Goal: Task Accomplishment & Management: Use online tool/utility

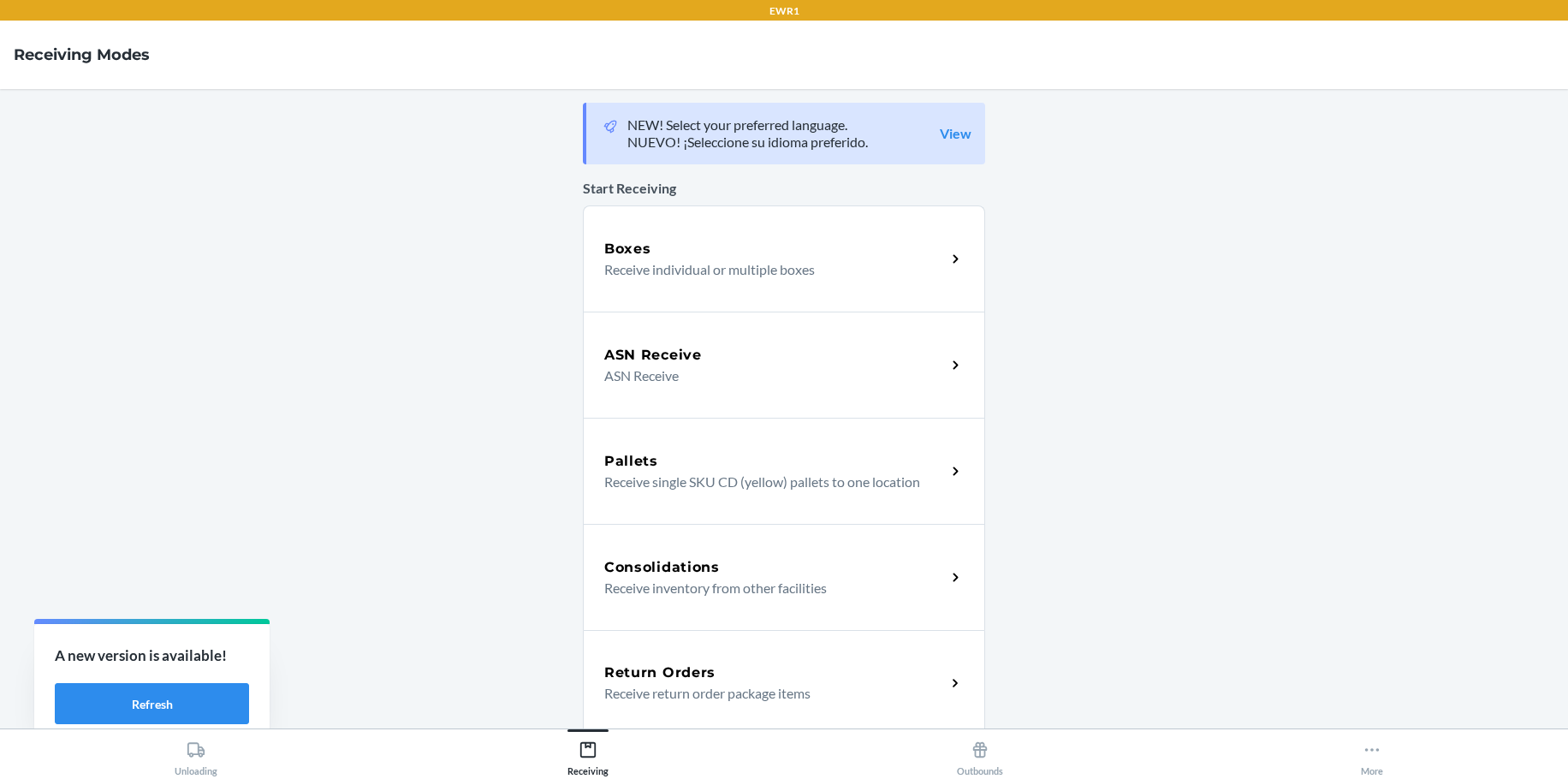
click at [705, 675] on h5 "Return Orders" at bounding box center [659, 673] width 111 height 20
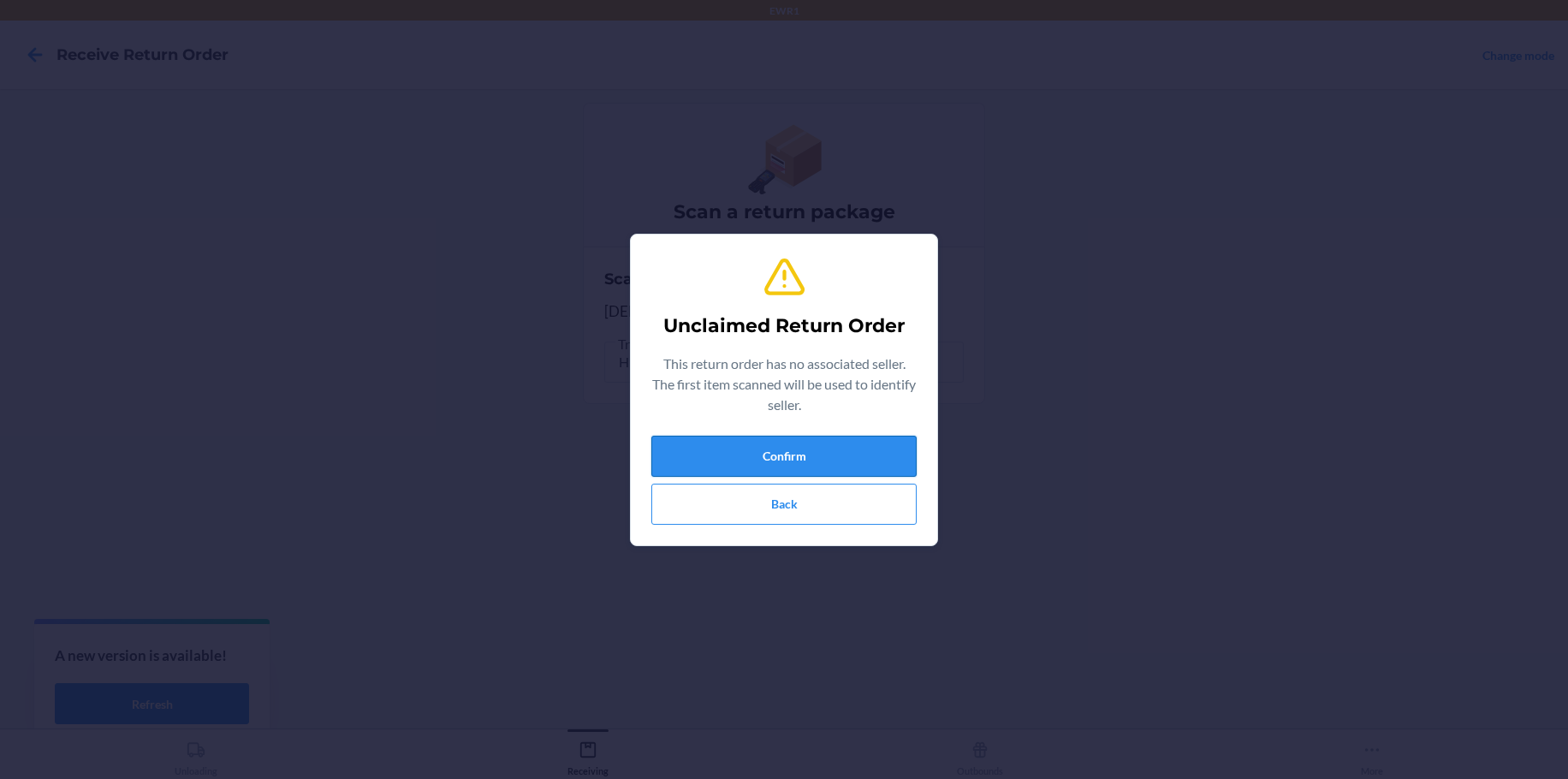
click at [740, 445] on button "Confirm" at bounding box center [784, 457] width 265 height 42
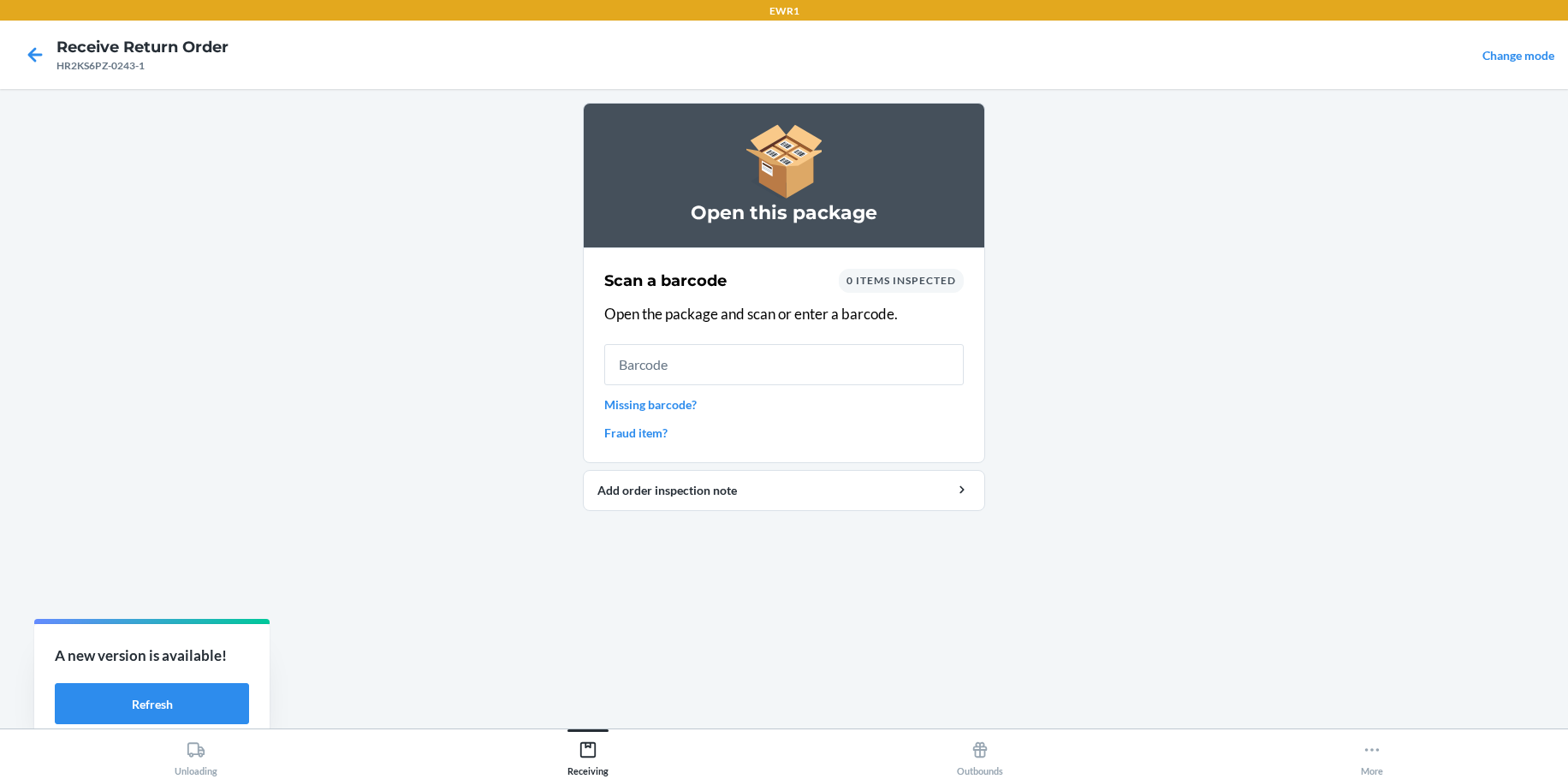
click at [790, 387] on div "Scan a barcode 0 items inspected Open the package and scan or enter a barcode. …" at bounding box center [784, 355] width 360 height 183
click at [787, 364] on input "text" at bounding box center [784, 365] width 360 height 42
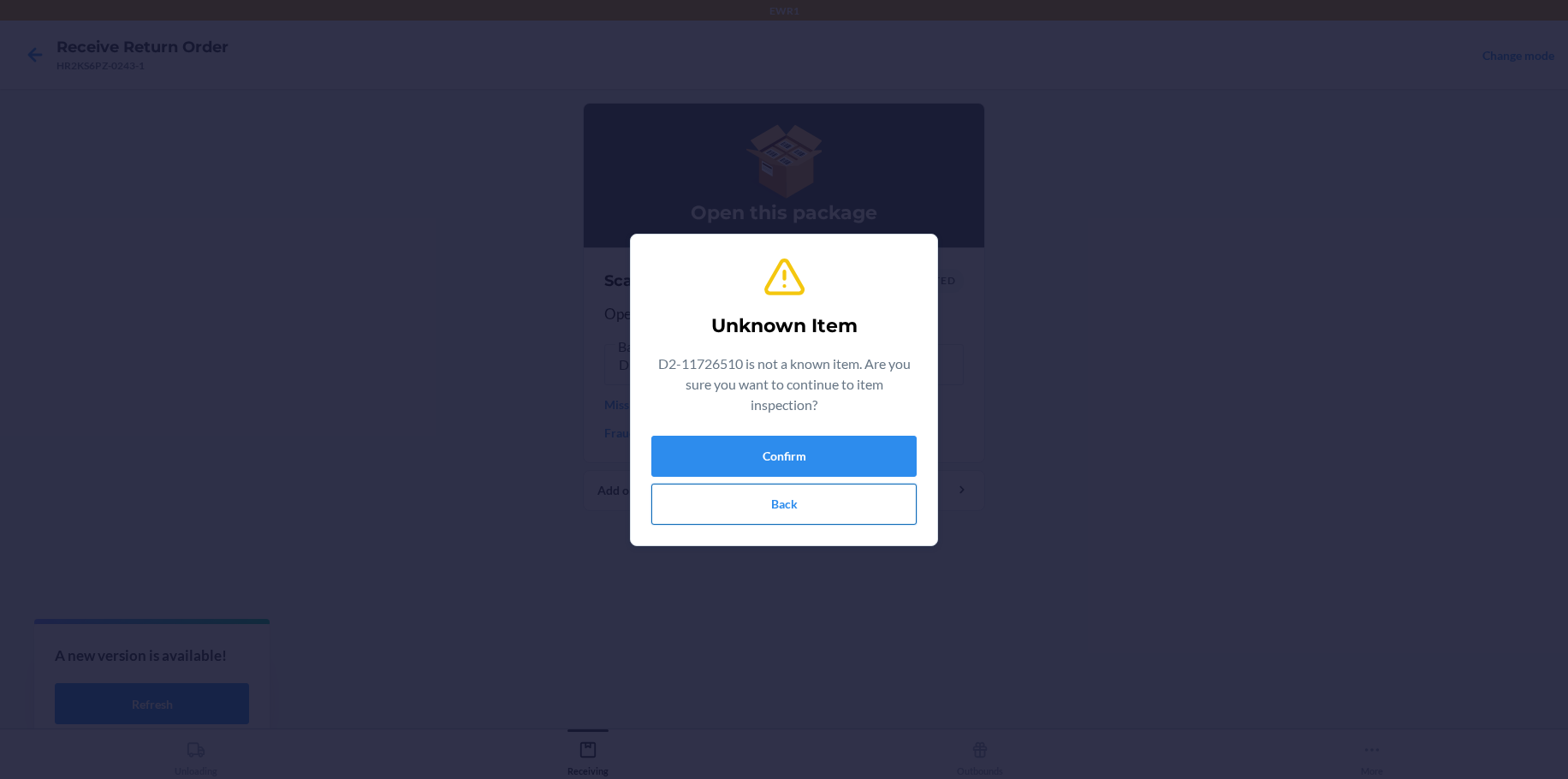
click at [793, 511] on button "Back" at bounding box center [784, 504] width 265 height 42
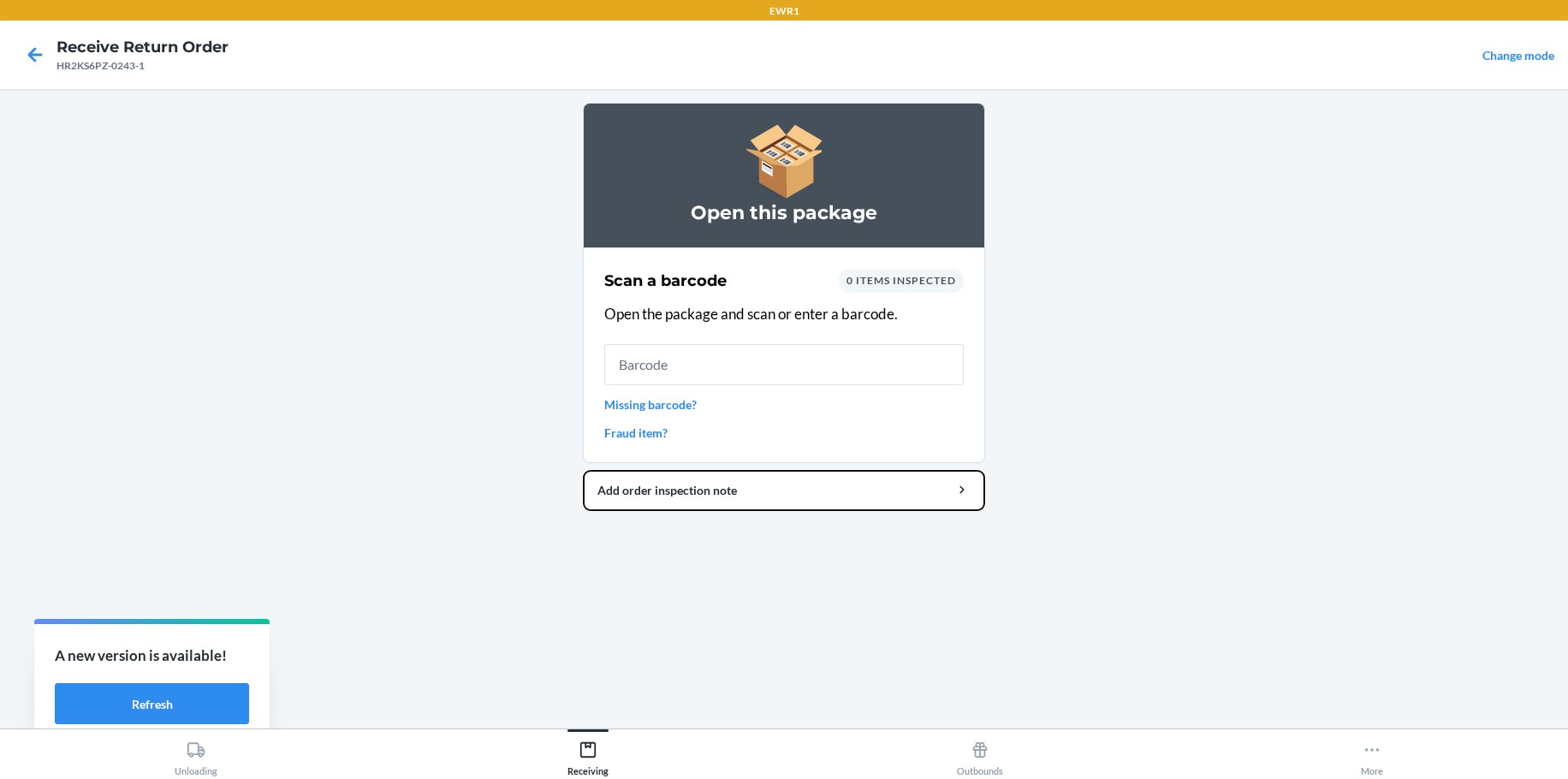
drag, startPoint x: 844, startPoint y: 649, endPoint x: 1582, endPoint y: 803, distance: 753.9
click at [1567, 778] on html "EWR1 Receive Return Order HR2KS6PZ-0243-1 Change mode Open this package Scan a …" at bounding box center [784, 389] width 1568 height 779
drag, startPoint x: 1582, startPoint y: 803, endPoint x: 114, endPoint y: 261, distance: 1564.9
click at [100, 261] on main "Open this package Scan a barcode 0 items inspected Open the package and scan or…" at bounding box center [784, 408] width 1568 height 640
click at [34, 53] on icon at bounding box center [35, 55] width 29 height 29
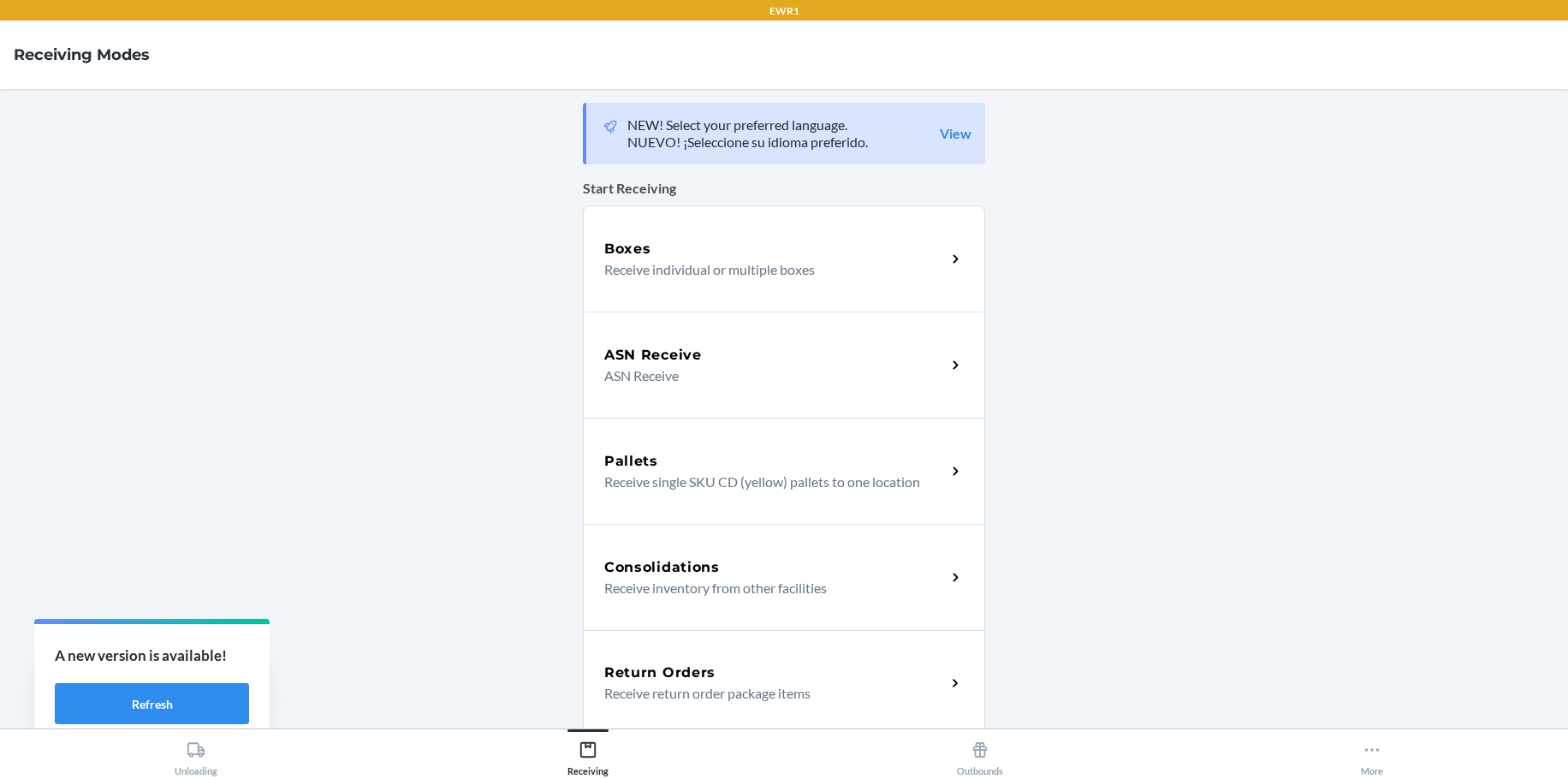
click at [927, 686] on div "Return Orders Receive return order package items" at bounding box center [775, 683] width 342 height 42
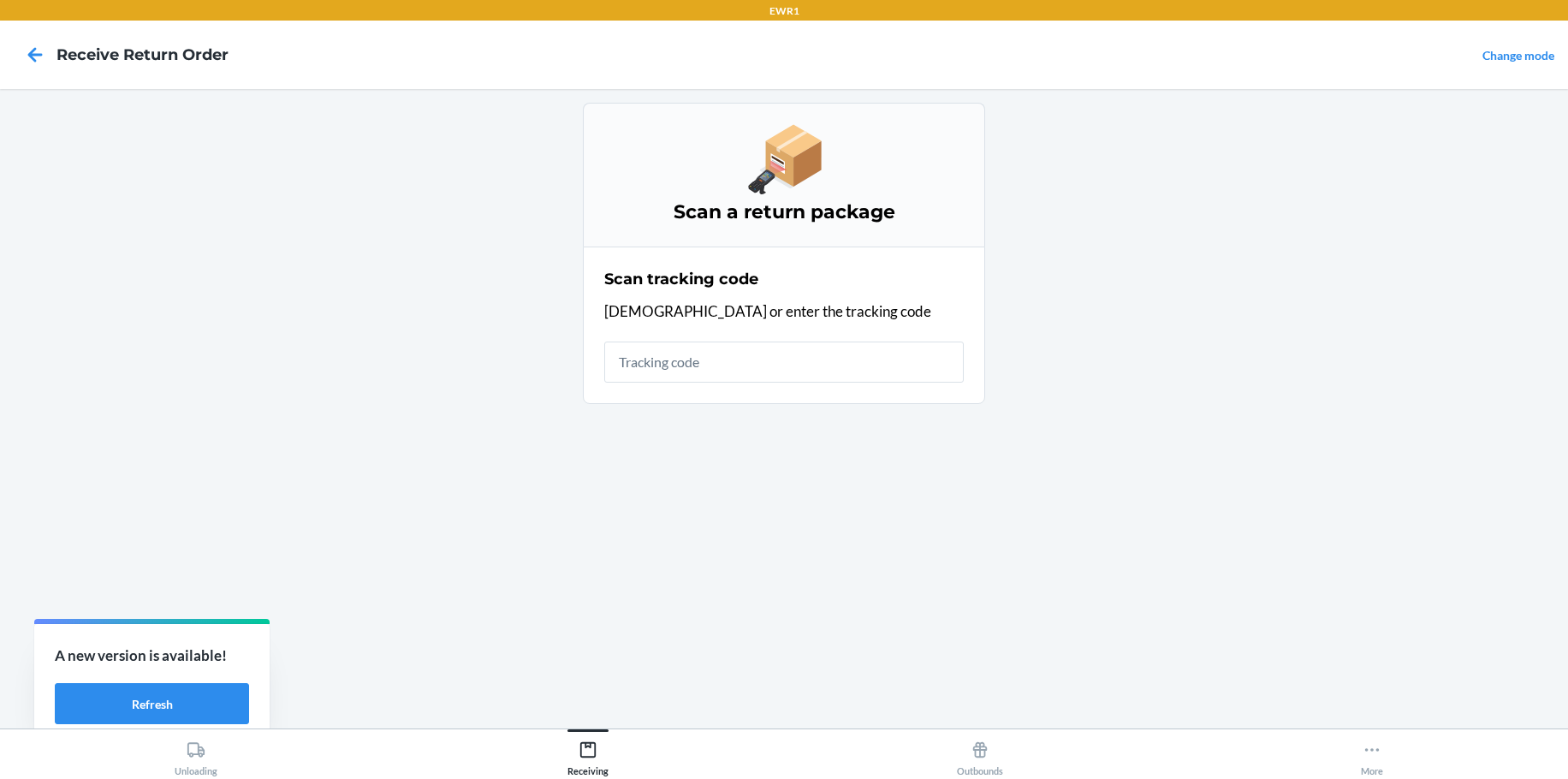
click at [674, 360] on input "text" at bounding box center [784, 362] width 360 height 42
type input "42008865"
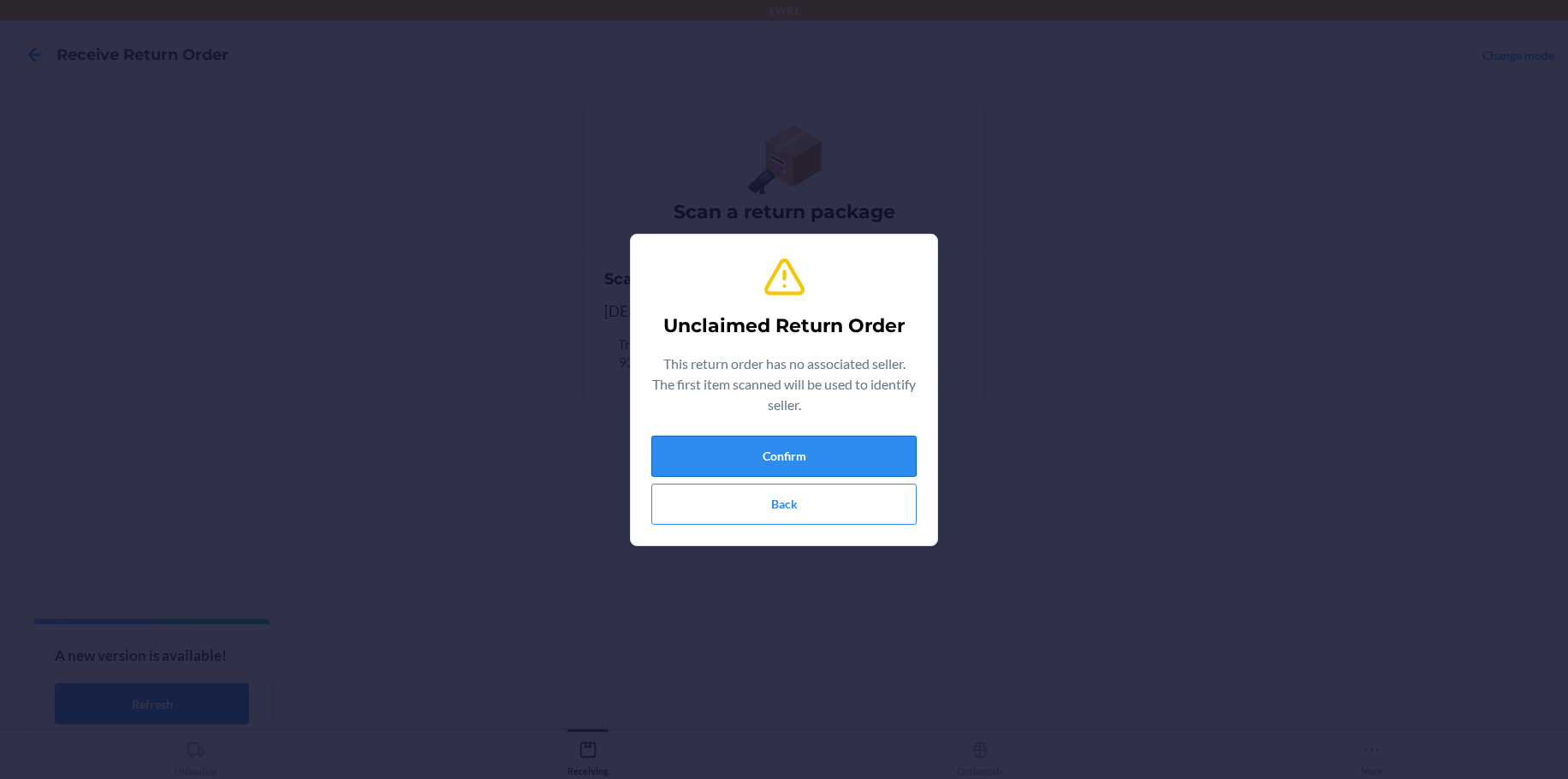
drag, startPoint x: 814, startPoint y: 460, endPoint x: 792, endPoint y: 456, distance: 22.4
click at [792, 456] on button "Confirm" at bounding box center [784, 457] width 265 height 42
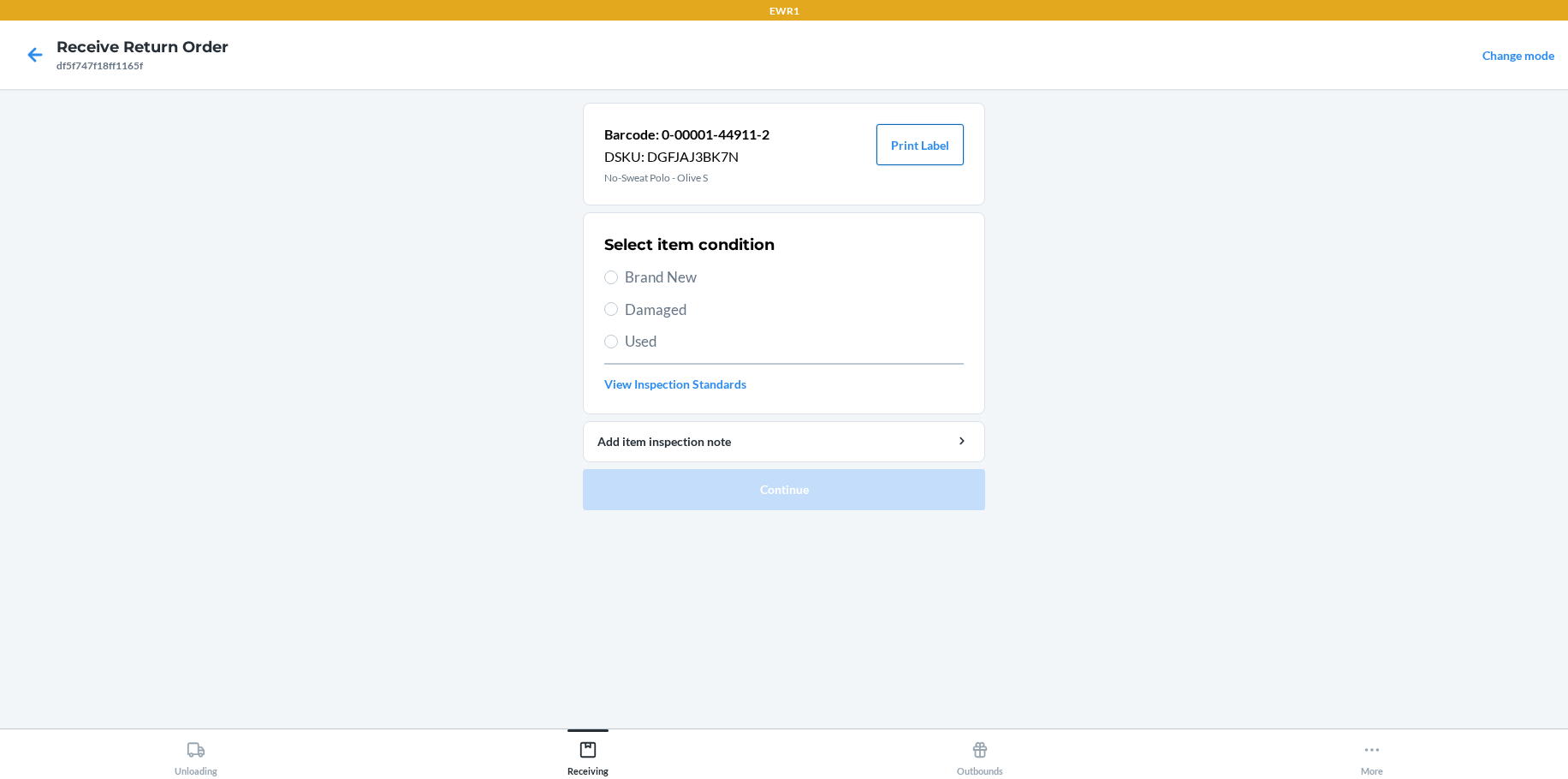
click at [919, 163] on button "Print Label" at bounding box center [920, 145] width 87 height 42
click at [937, 150] on button "Print Label" at bounding box center [920, 145] width 87 height 42
click at [915, 148] on button "Print Label" at bounding box center [920, 145] width 87 height 42
drag, startPoint x: 1012, startPoint y: 709, endPoint x: 1032, endPoint y: 725, distance: 25.6
click at [1032, 725] on main "Barcode: 0-00001-44911-2 DSKU: DGFJAJ3BK7N No-Sweat Polo - Olive S Print Label …" at bounding box center [784, 408] width 1568 height 640
